Goal: Browse casually

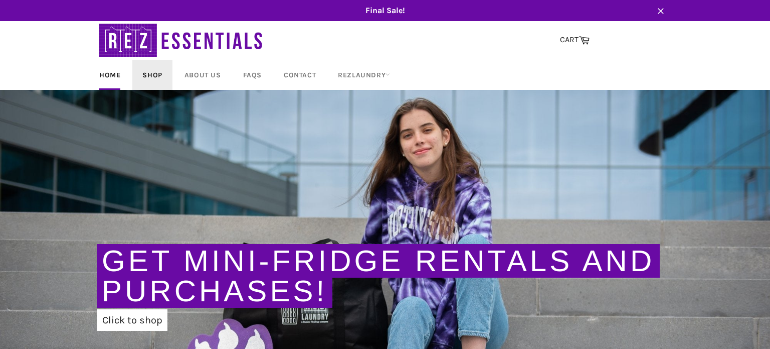
click at [169, 73] on link "Shop" at bounding box center [152, 75] width 40 height 30
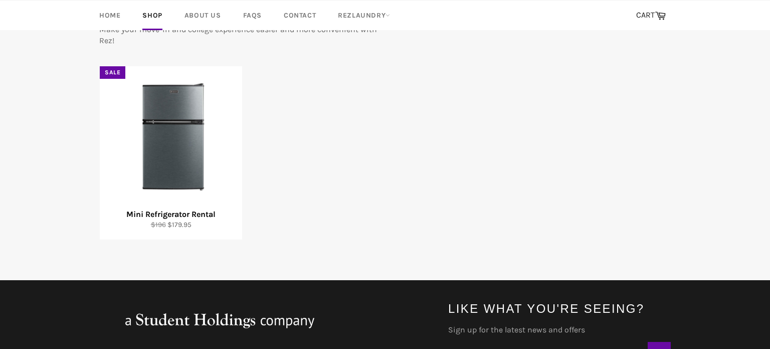
scroll to position [163, 0]
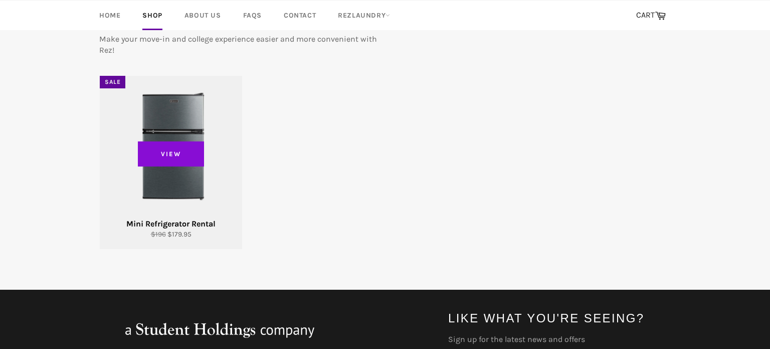
click at [185, 158] on span "View" at bounding box center [171, 153] width 66 height 25
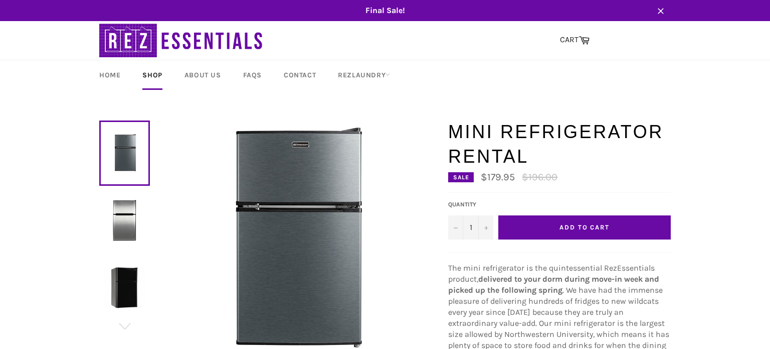
click at [375, 236] on img at bounding box center [294, 239] width 241 height 241
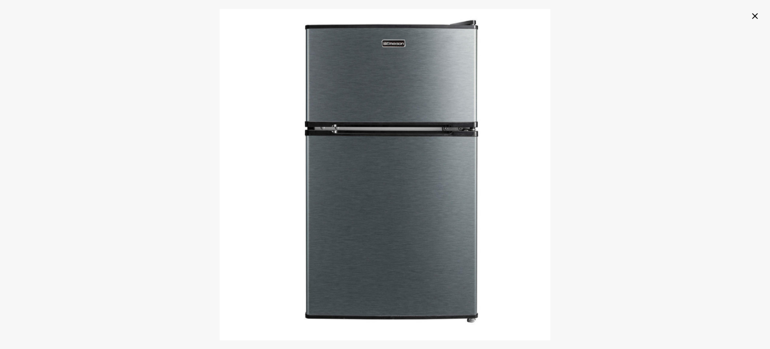
click at [756, 12] on icon "button" at bounding box center [755, 16] width 10 height 10
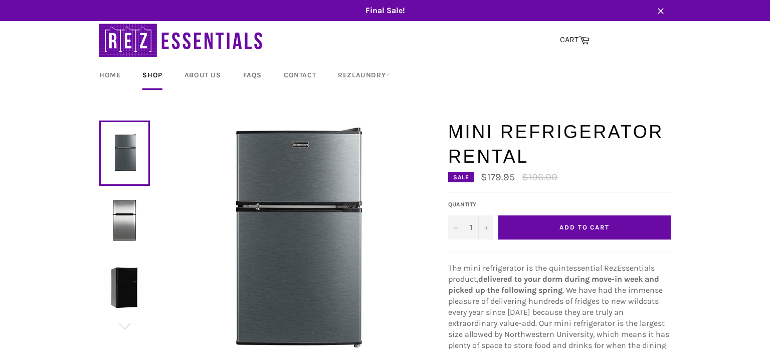
scroll to position [544, 0]
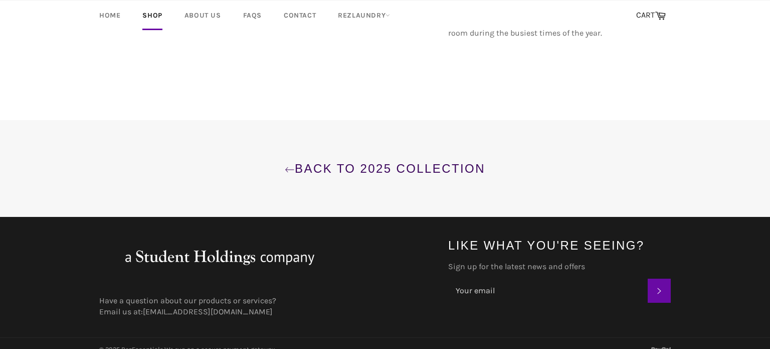
click at [342, 160] on link "Back to 2025 Collection" at bounding box center [385, 168] width 750 height 17
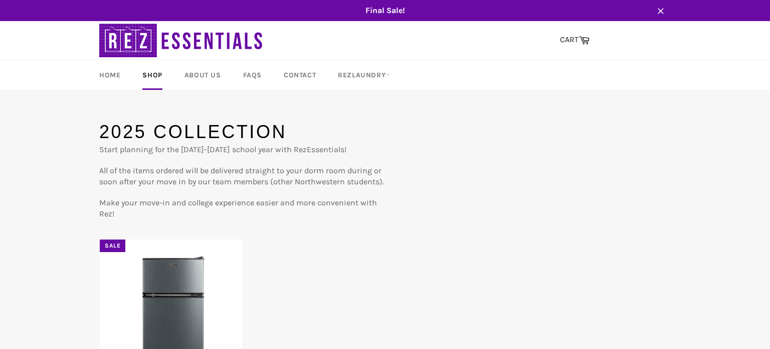
click at [175, 31] on img at bounding box center [181, 40] width 165 height 39
